Goal: Task Accomplishment & Management: Use online tool/utility

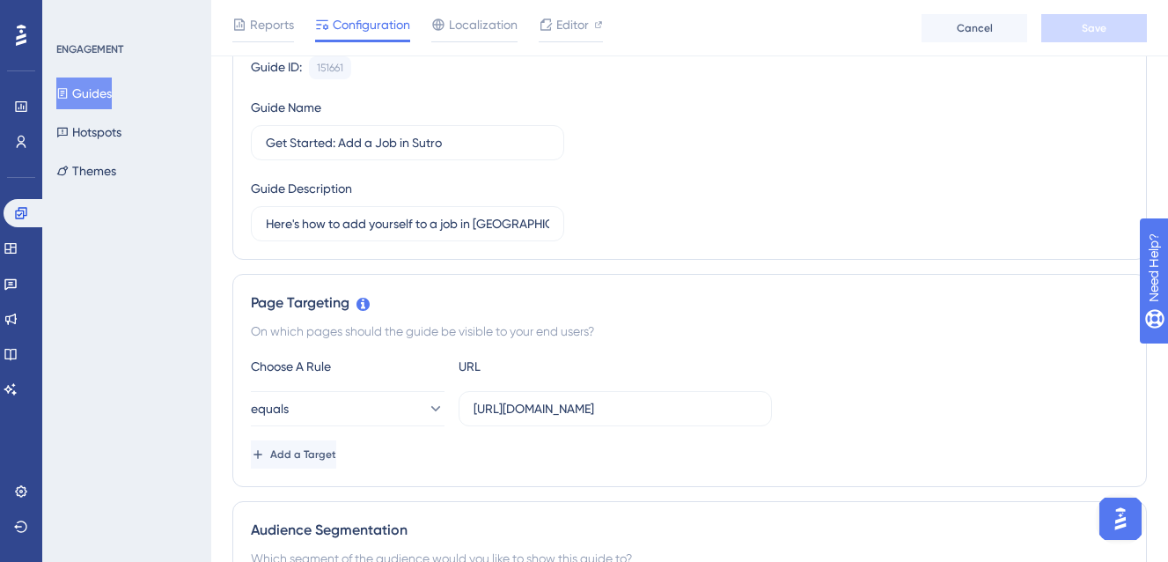
click at [92, 99] on button "Guides" at bounding box center [83, 93] width 55 height 32
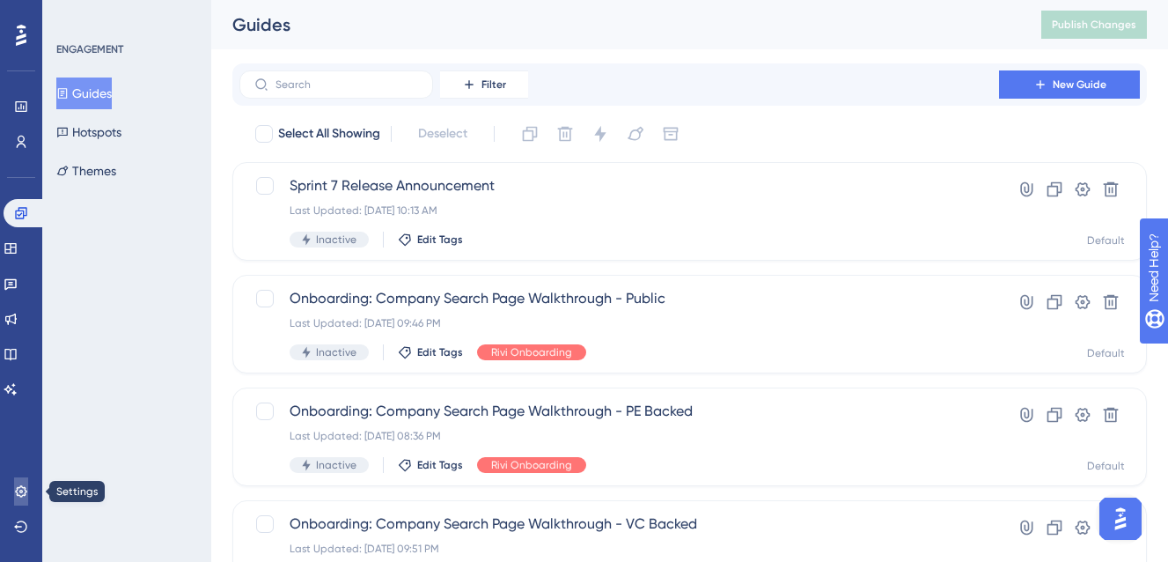
click at [26, 490] on icon at bounding box center [21, 491] width 14 height 14
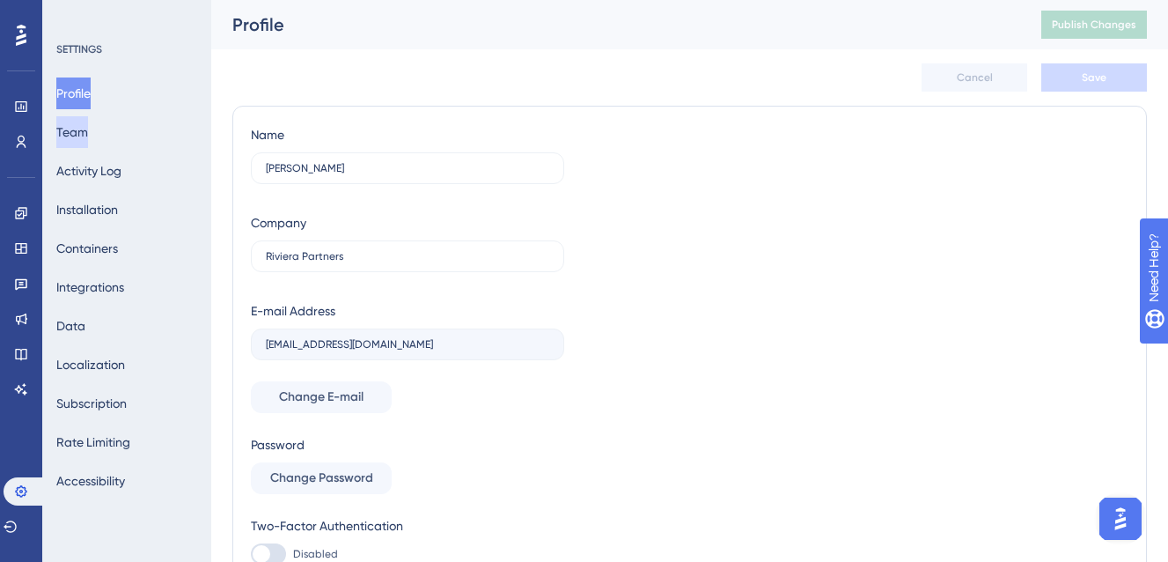
click at [78, 127] on button "Team" at bounding box center [72, 132] width 32 height 32
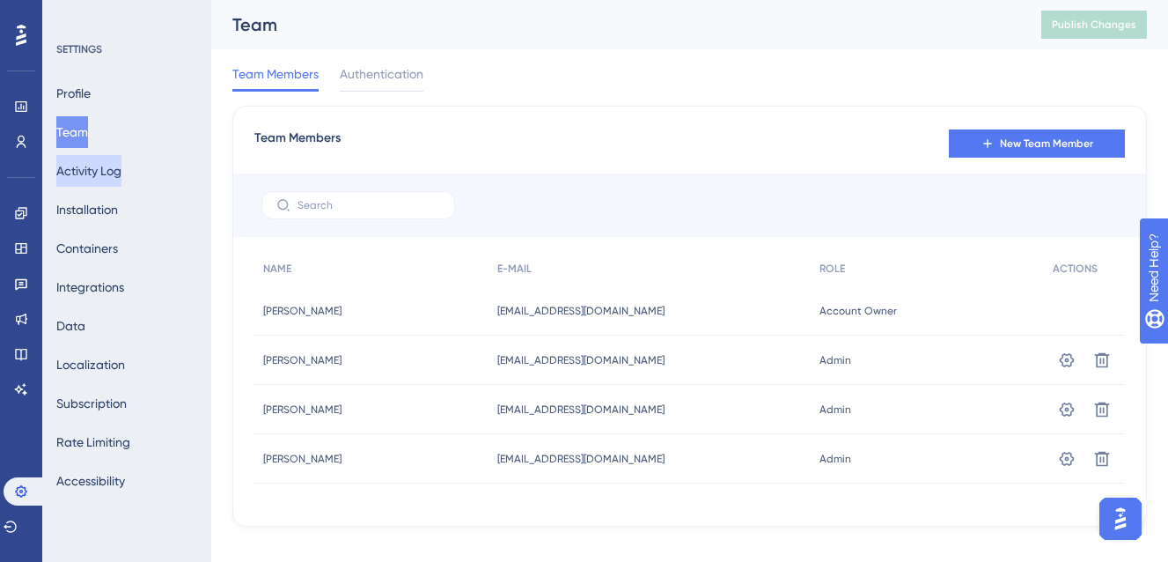
click at [108, 173] on button "Activity Log" at bounding box center [88, 171] width 65 height 32
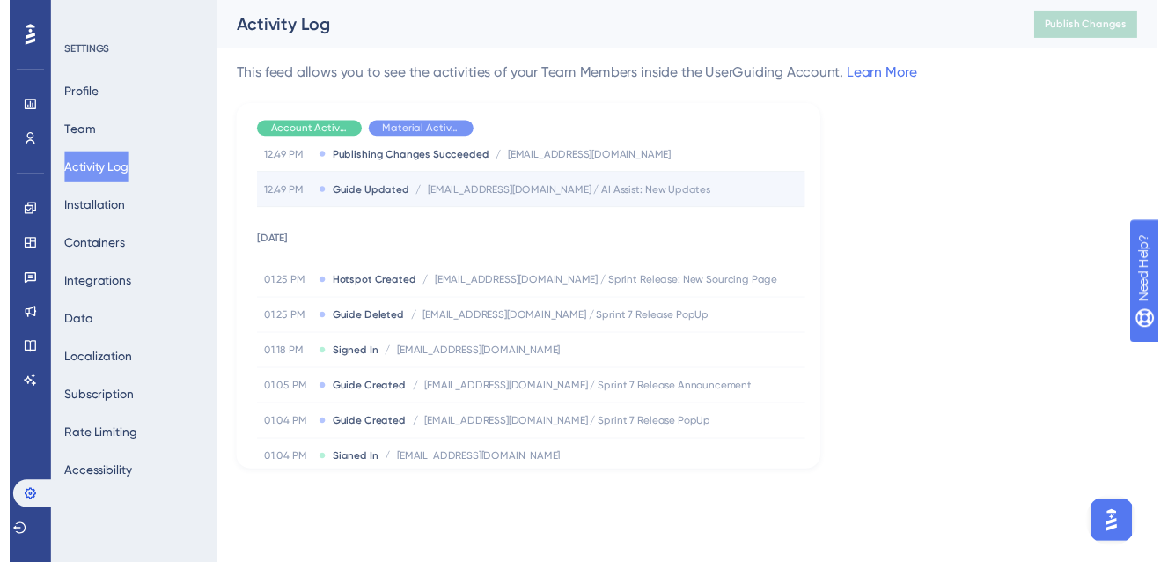
scroll to position [71, 0]
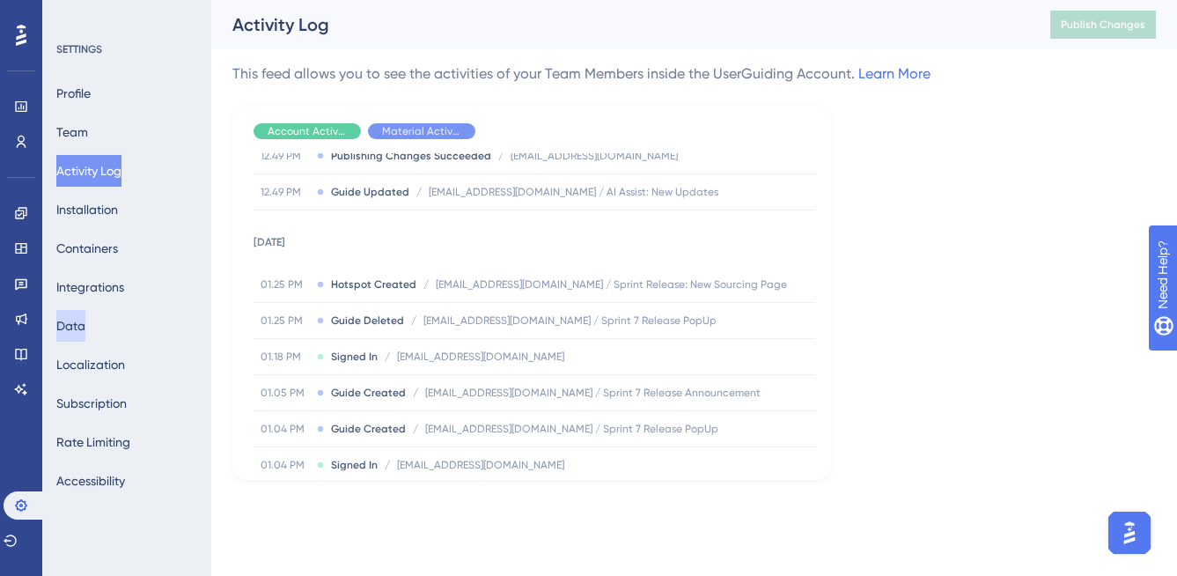
click at [85, 328] on button "Data" at bounding box center [70, 326] width 29 height 32
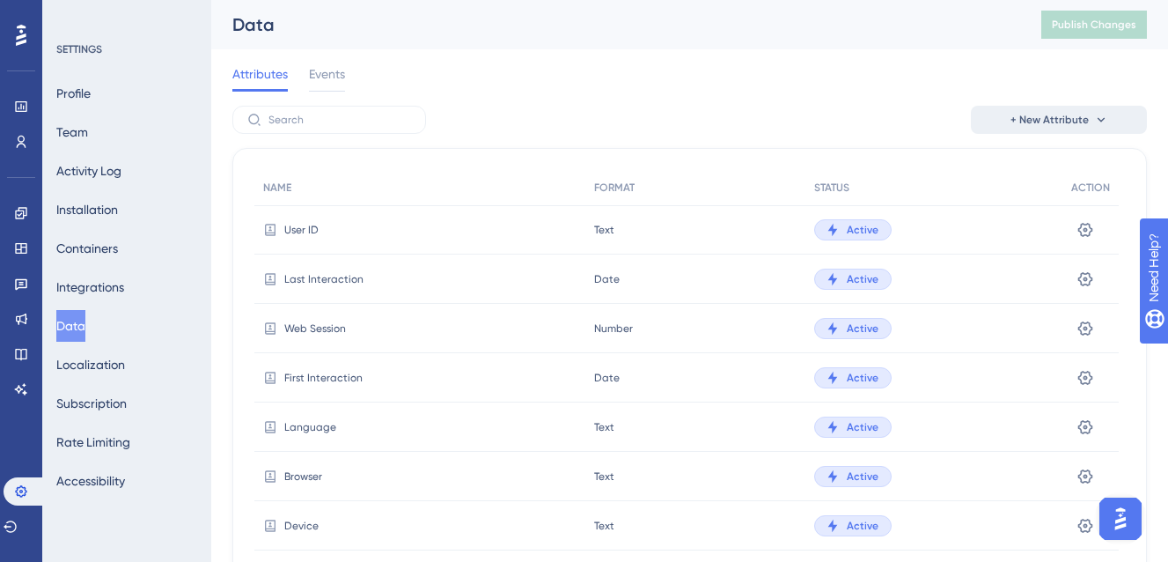
click at [1035, 129] on button "+ New Attribute" at bounding box center [1059, 120] width 176 height 28
click at [836, 90] on div "Attributes Events" at bounding box center [689, 77] width 915 height 56
click at [357, 81] on div "Attributes Events" at bounding box center [689, 77] width 915 height 56
click at [314, 77] on span "Events" at bounding box center [327, 73] width 36 height 21
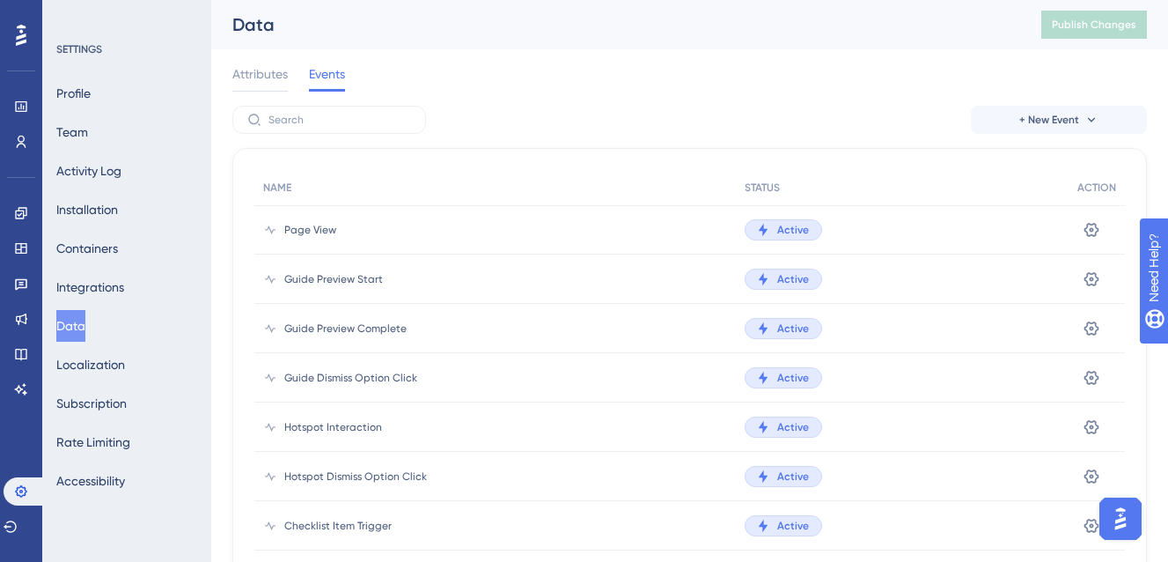
scroll to position [1, 0]
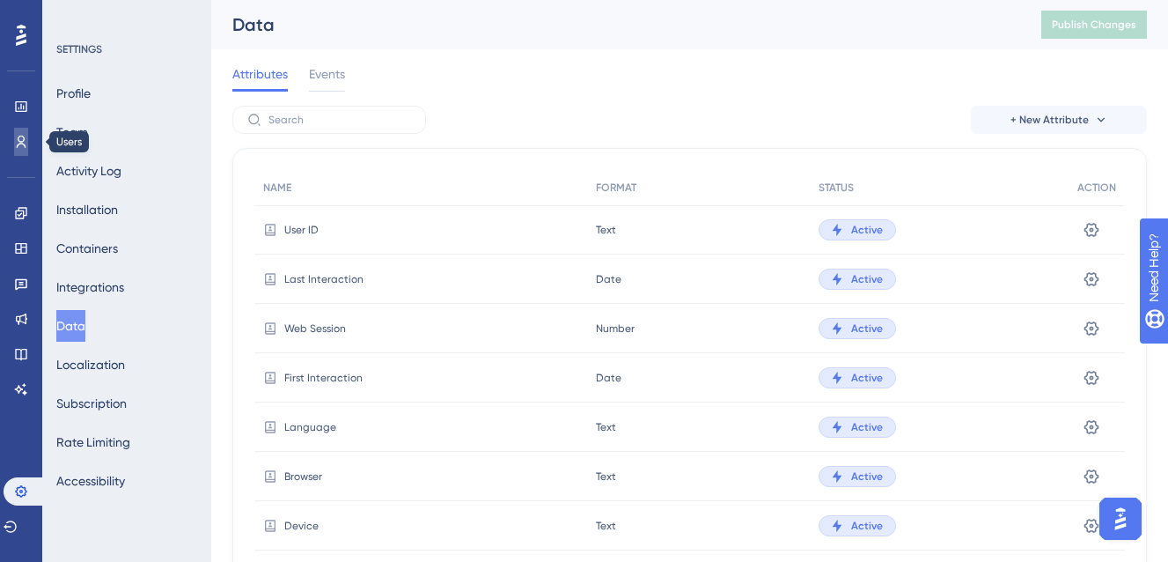
click at [24, 133] on link at bounding box center [21, 142] width 14 height 28
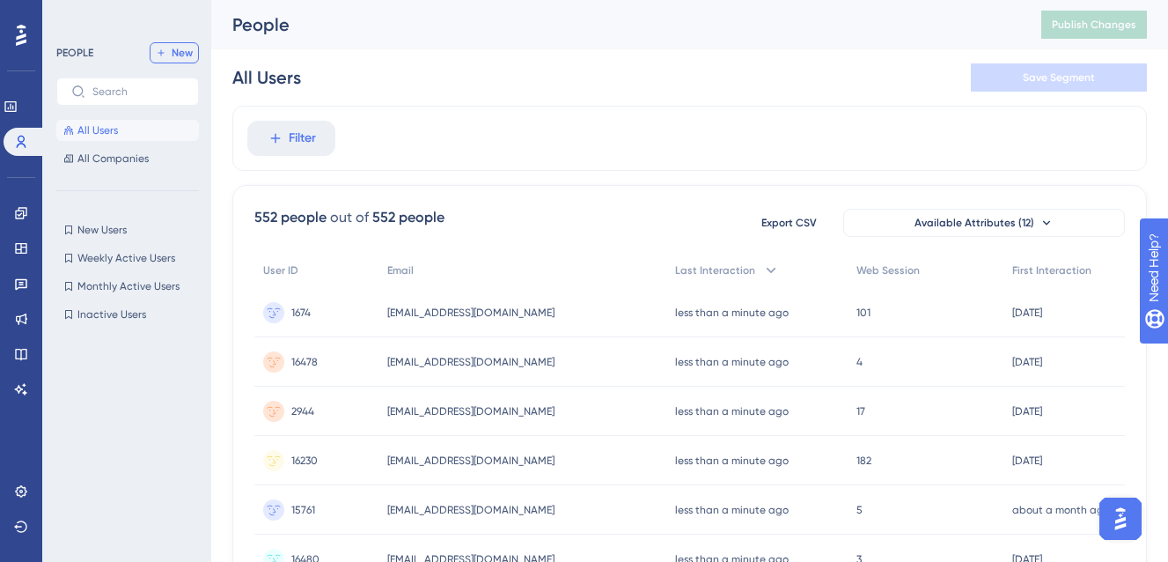
click at [175, 56] on span "New" at bounding box center [182, 53] width 21 height 14
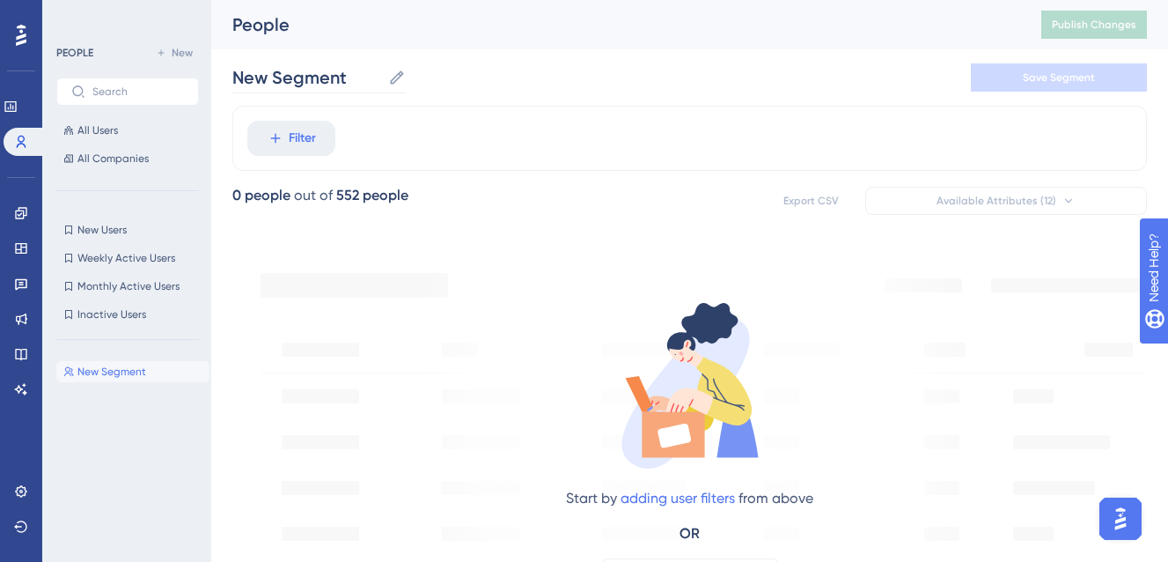
click at [392, 75] on icon at bounding box center [397, 78] width 18 height 18
click at [381, 75] on input "New Segment" at bounding box center [306, 77] width 149 height 25
click at [326, 75] on input "New Segment" at bounding box center [306, 77] width 149 height 25
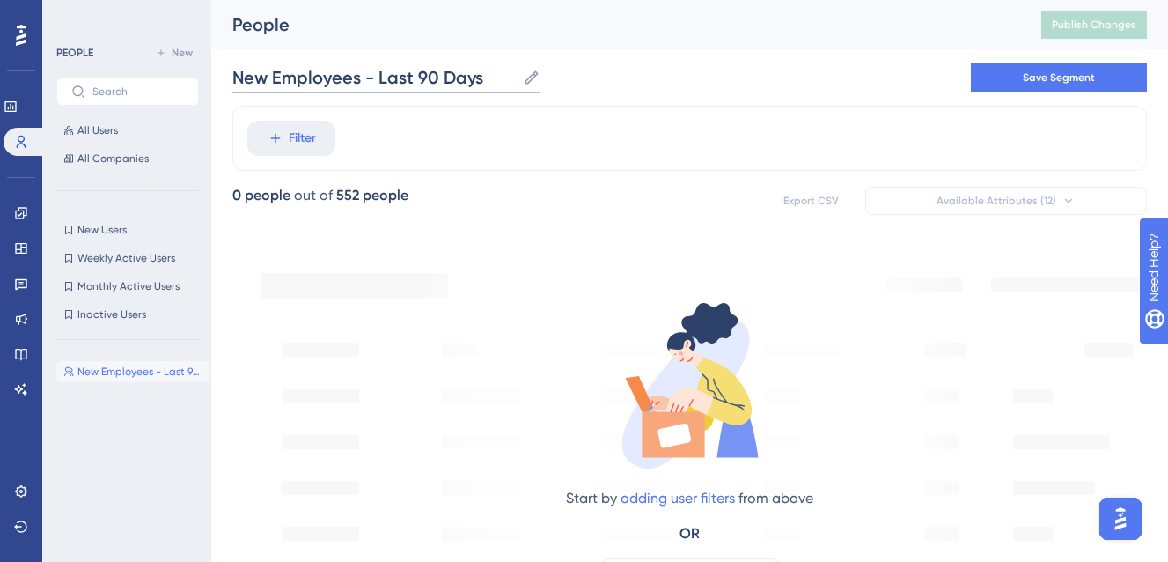
type input "New Employees - Last 90 Days"
click at [488, 112] on div "Filter" at bounding box center [689, 138] width 915 height 65
click at [1062, 78] on span "Save Segment" at bounding box center [1059, 77] width 72 height 14
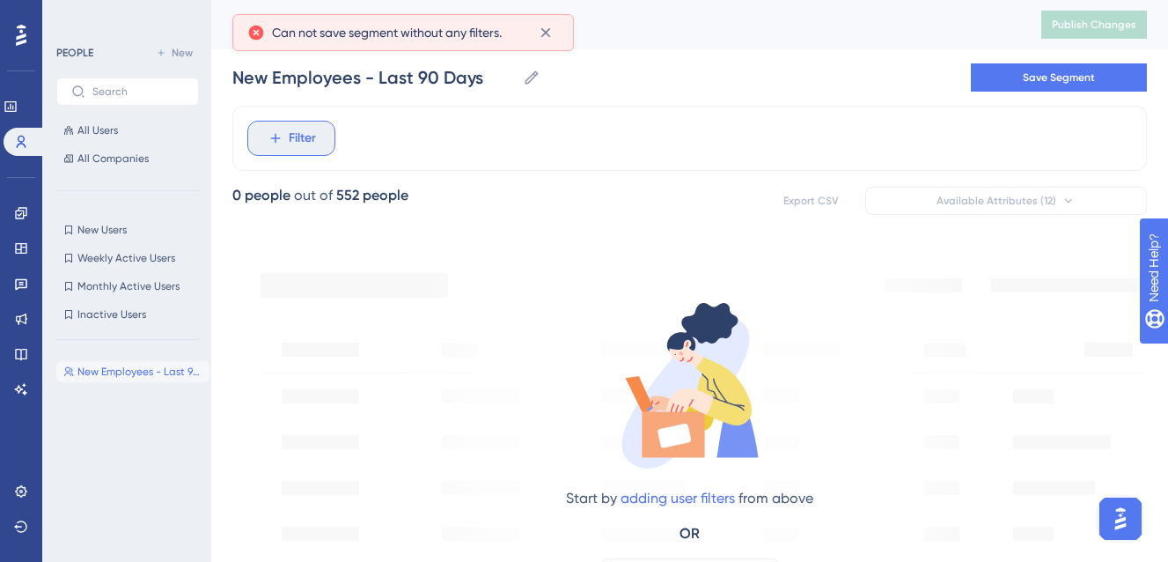
click at [334, 133] on button "Filter" at bounding box center [291, 138] width 88 height 35
